Goal: Task Accomplishment & Management: Manage account settings

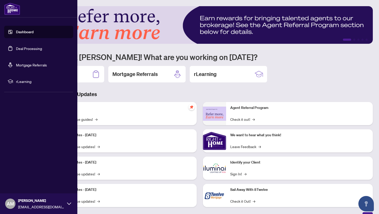
click at [16, 32] on link "Dashboard" at bounding box center [25, 32] width 18 height 5
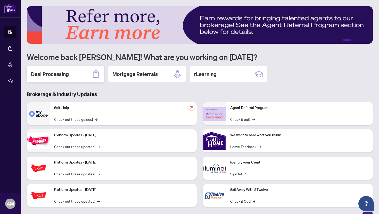
click at [50, 68] on div "Deal Processing" at bounding box center [65, 74] width 77 height 16
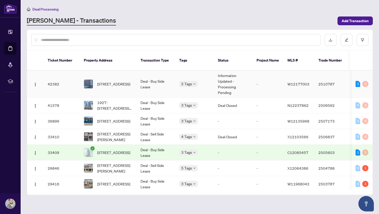
click at [229, 79] on td "Information Updated - Processing Pending" at bounding box center [232, 84] width 39 height 27
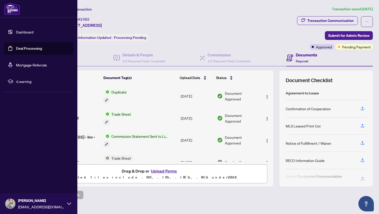
click at [22, 30] on link "Dashboard" at bounding box center [25, 32] width 18 height 5
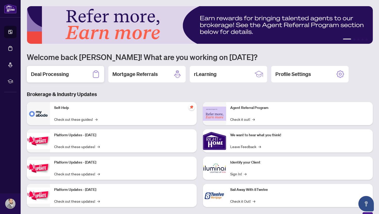
click at [82, 71] on div "Deal Processing" at bounding box center [65, 74] width 77 height 16
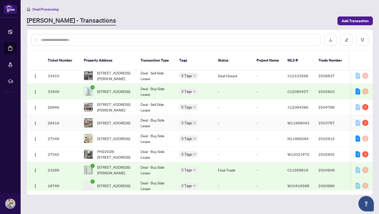
scroll to position [61, 0]
click at [115, 120] on span "[STREET_ADDRESS]" at bounding box center [113, 123] width 33 height 6
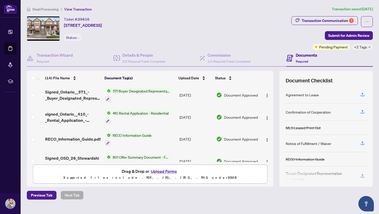
scroll to position [67, 0]
click at [265, 117] on img "button" at bounding box center [267, 118] width 4 height 4
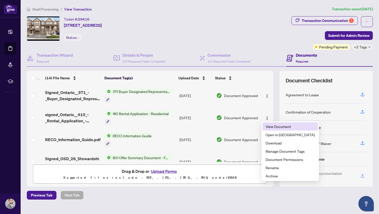
click at [269, 128] on span "View Document" at bounding box center [289, 127] width 49 height 6
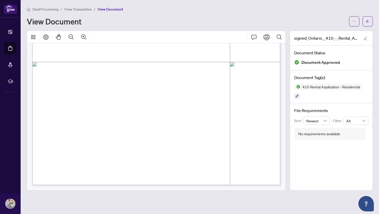
scroll to position [512, 0]
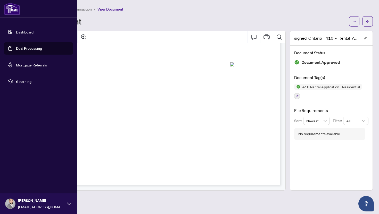
click at [29, 30] on link "Dashboard" at bounding box center [25, 32] width 18 height 5
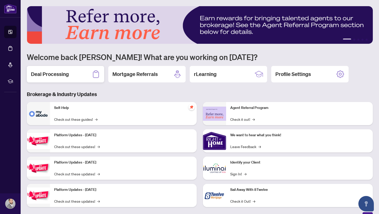
click at [66, 76] on h2 "Deal Processing" at bounding box center [50, 74] width 38 height 7
